Goal: Obtain resource: Download file/media

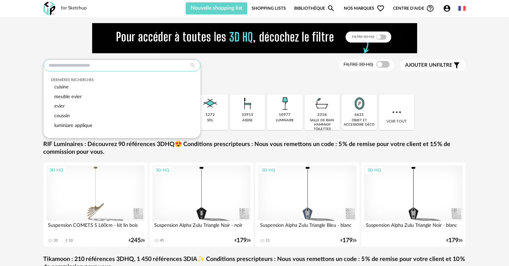
click at [113, 68] on input "text" at bounding box center [122, 65] width 157 height 12
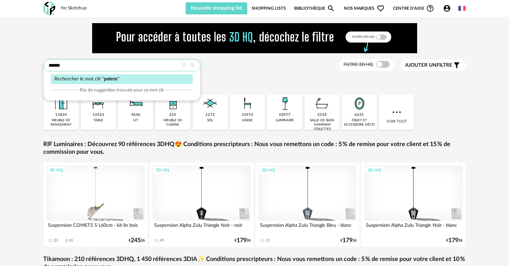
type input "******"
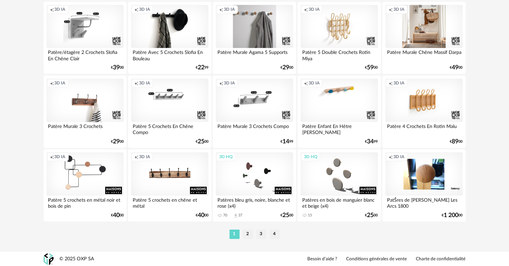
scroll to position [1384, 0]
click at [250, 237] on li "2" at bounding box center [248, 233] width 10 height 9
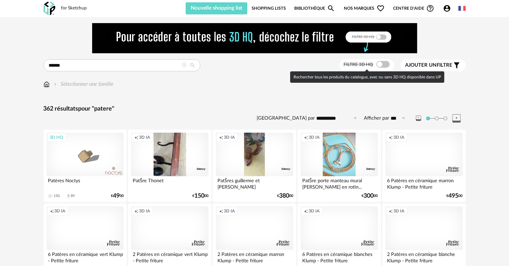
click at [382, 63] on span at bounding box center [383, 64] width 13 height 7
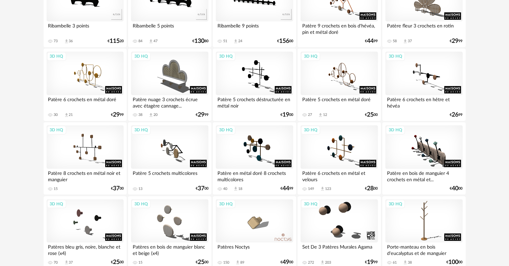
scroll to position [157, 0]
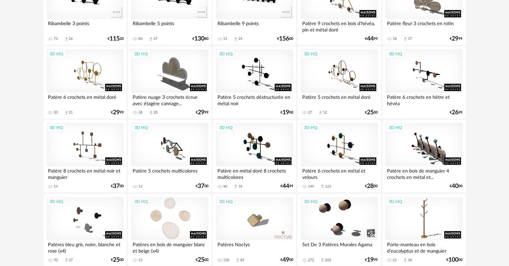
click at [184, 221] on div "3D HQ" at bounding box center [169, 219] width 77 height 44
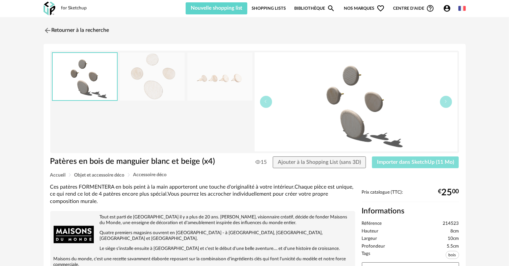
click at [410, 164] on span "Importer dans SketchUp (11 Mo)" at bounding box center [415, 162] width 77 height 5
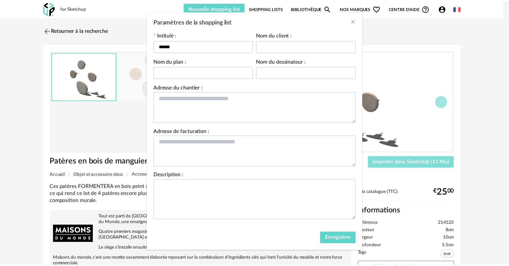
scroll to position [30, 0]
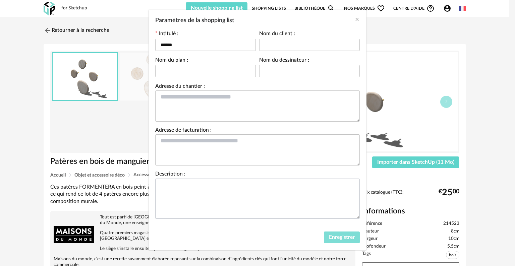
click at [329, 236] on span "Enregistrer" at bounding box center [342, 237] width 26 height 5
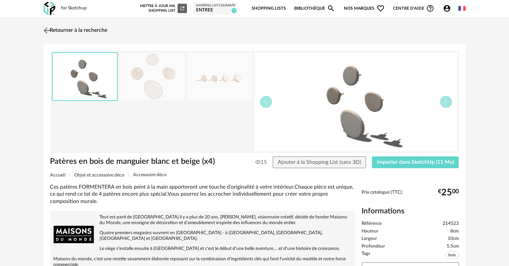
click at [75, 31] on link "Retourner à la recherche" at bounding box center [75, 30] width 66 height 15
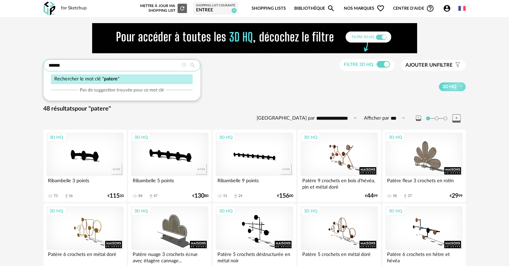
drag, startPoint x: 68, startPoint y: 65, endPoint x: 0, endPoint y: 71, distance: 68.0
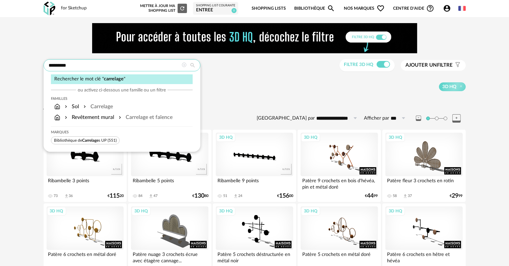
type input "*********"
type input "**********"
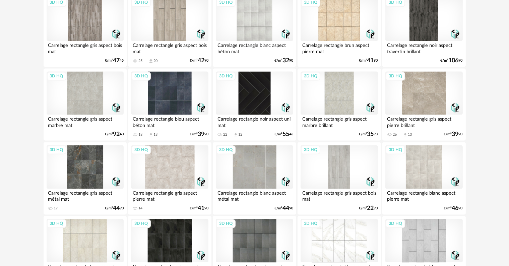
scroll to position [1384, 0]
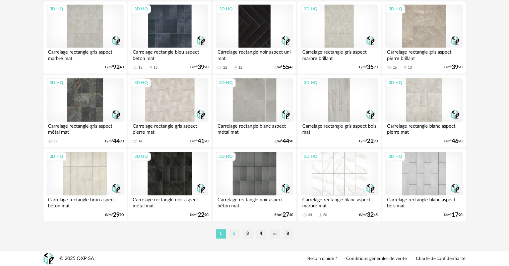
click at [231, 233] on li "2" at bounding box center [235, 233] width 10 height 9
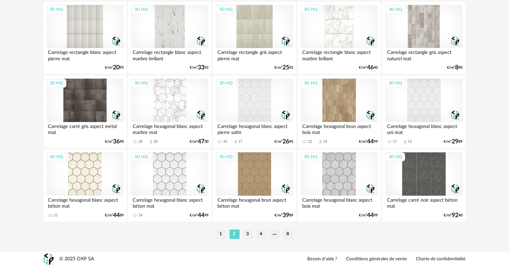
scroll to position [1384, 0]
click at [248, 234] on li "3" at bounding box center [248, 233] width 10 height 9
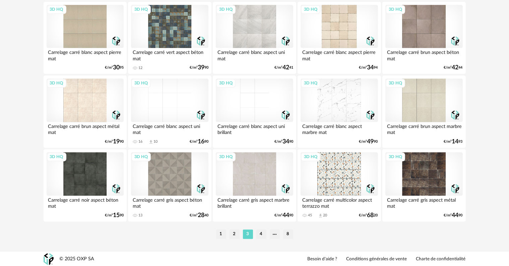
scroll to position [1384, 0]
click at [259, 235] on li "4" at bounding box center [262, 233] width 10 height 9
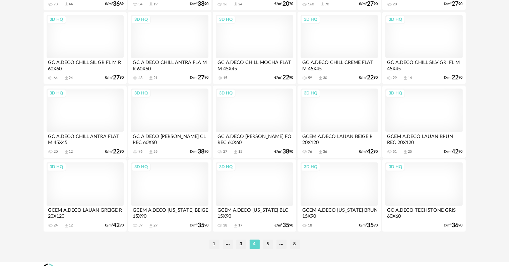
scroll to position [1384, 0]
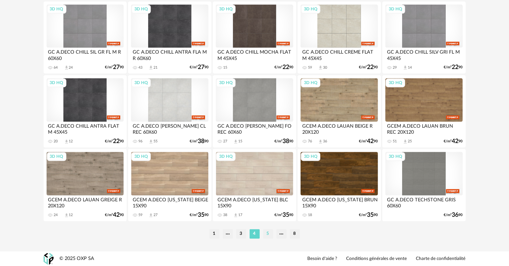
click at [270, 233] on li "5" at bounding box center [268, 233] width 10 height 9
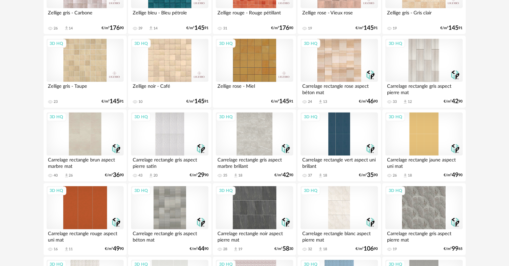
scroll to position [1140, 0]
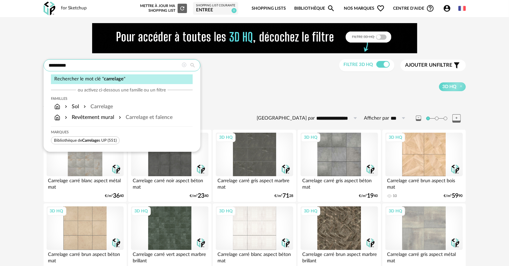
drag, startPoint x: 0, startPoint y: 0, endPoint x: 0, endPoint y: 66, distance: 66.4
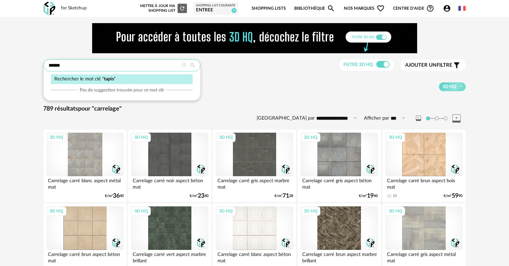
type input "*****"
type input "**********"
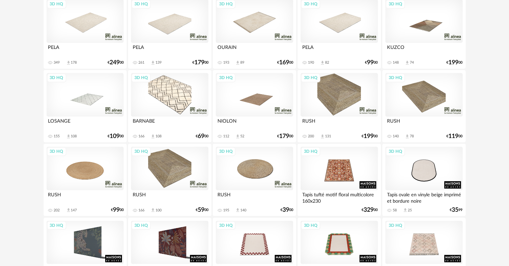
scroll to position [134, 0]
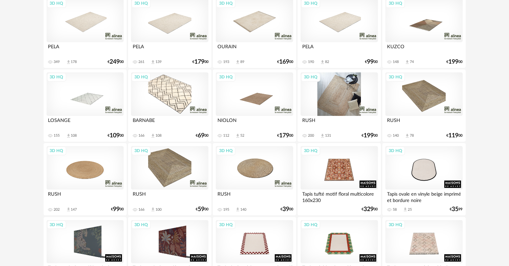
click at [340, 105] on div "3D HQ" at bounding box center [339, 94] width 77 height 44
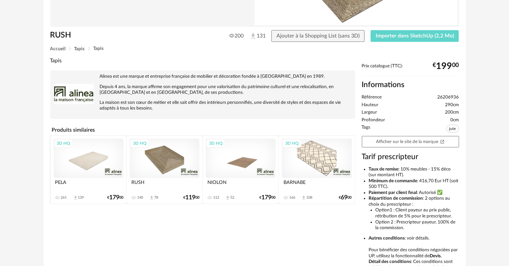
scroll to position [134, 0]
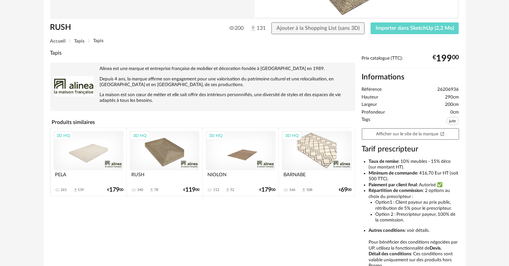
click at [177, 156] on div "3D HQ" at bounding box center [165, 150] width 70 height 39
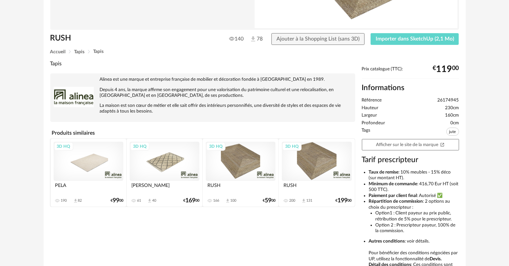
scroll to position [134, 0]
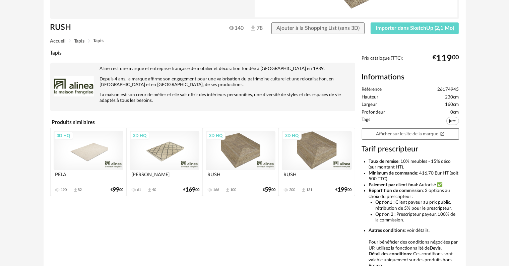
click at [249, 158] on div "3D HQ" at bounding box center [241, 150] width 70 height 39
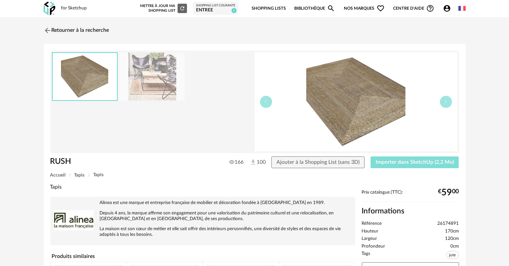
click at [387, 158] on button "Importer dans SketchUp (2,2 Mo)" at bounding box center [415, 163] width 89 height 12
click at [85, 32] on link "Retourner à la recherche" at bounding box center [75, 30] width 66 height 15
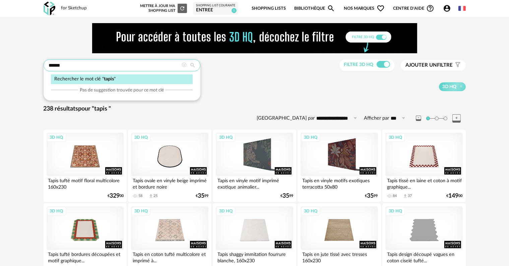
drag, startPoint x: 82, startPoint y: 65, endPoint x: 5, endPoint y: 70, distance: 77.6
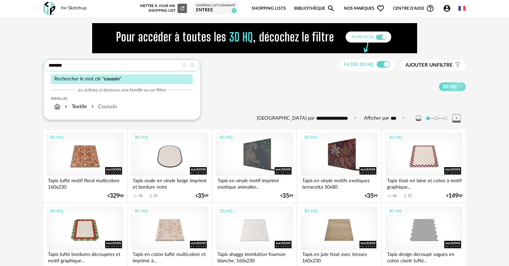
type input "*******"
type input "**********"
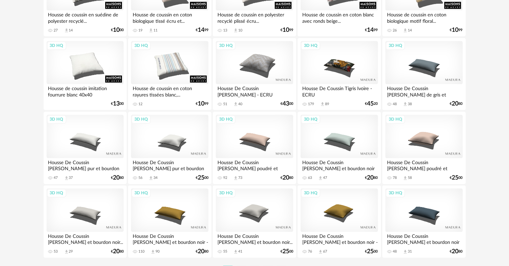
scroll to position [1375, 0]
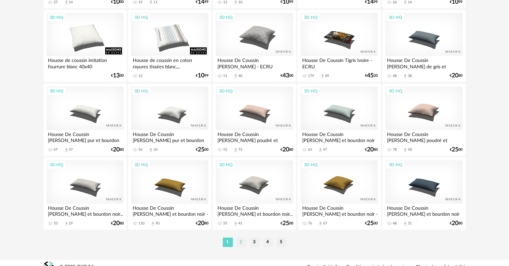
click at [239, 243] on li "2" at bounding box center [241, 242] width 10 height 9
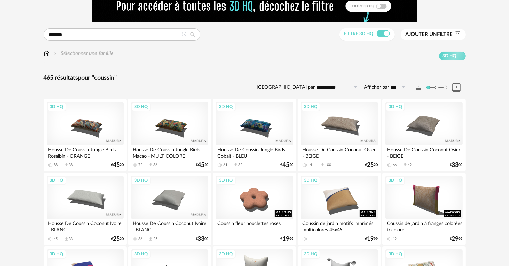
scroll to position [34, 0]
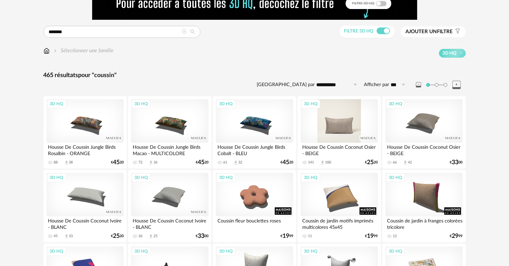
click at [339, 124] on div "3D HQ" at bounding box center [339, 121] width 77 height 44
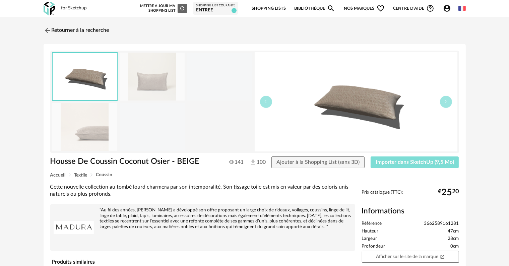
click at [396, 161] on span "Importer dans SketchUp (9,5 Mo)" at bounding box center [415, 162] width 78 height 5
